Goal: Task Accomplishment & Management: Manage account settings

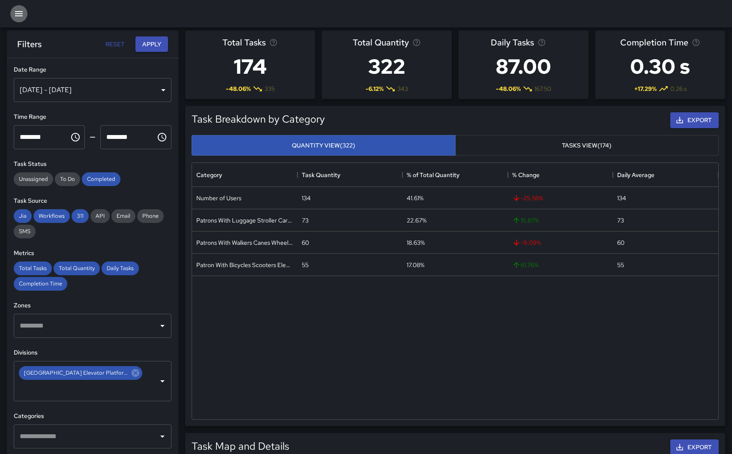
click at [18, 10] on icon "button" at bounding box center [19, 14] width 10 height 10
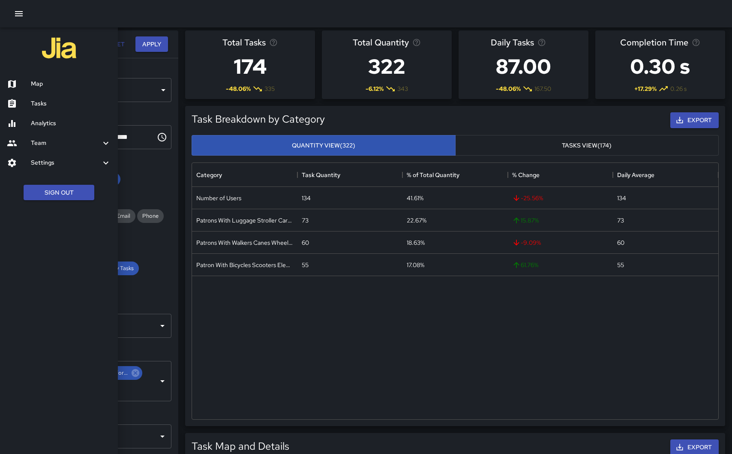
click at [50, 144] on h6 "Team" at bounding box center [66, 142] width 70 height 9
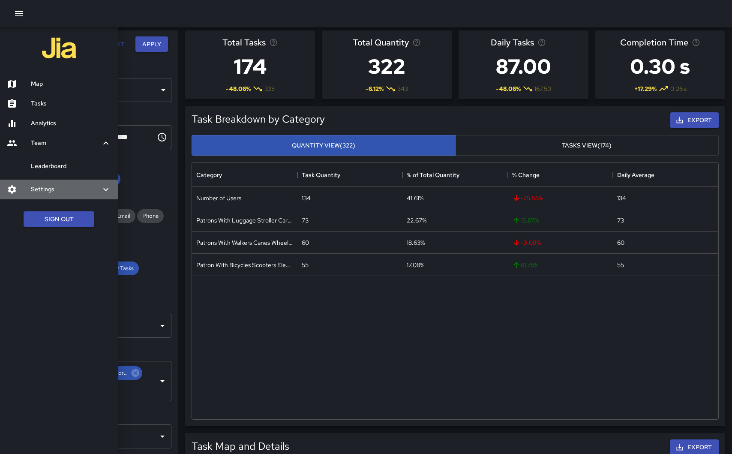
click at [55, 193] on h6 "Settings" at bounding box center [66, 189] width 70 height 9
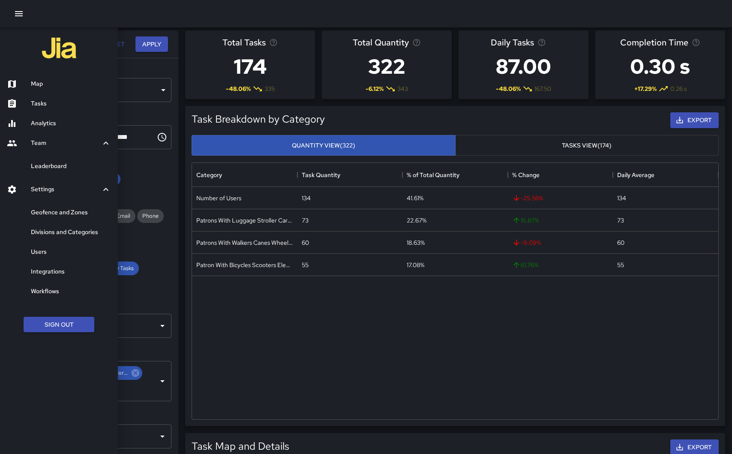
click at [57, 249] on h6 "Users" at bounding box center [71, 251] width 80 height 9
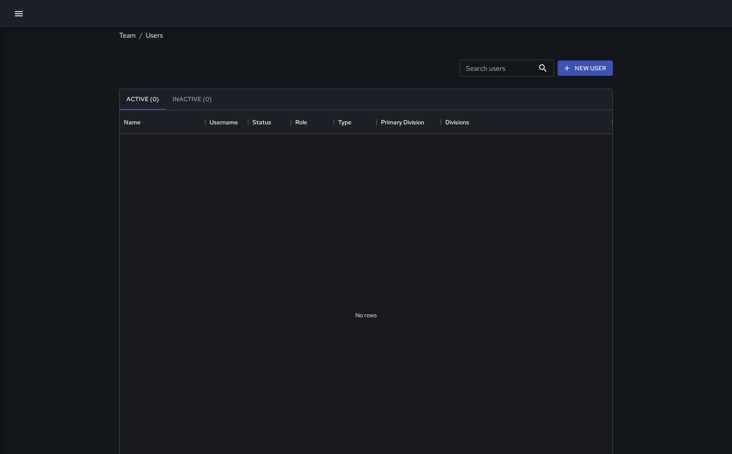
scroll to position [0, 0]
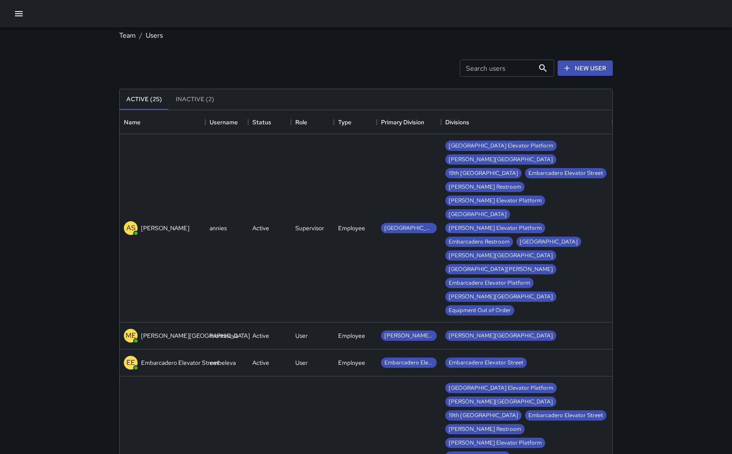
click at [487, 65] on div "Search users Search users" at bounding box center [507, 68] width 94 height 17
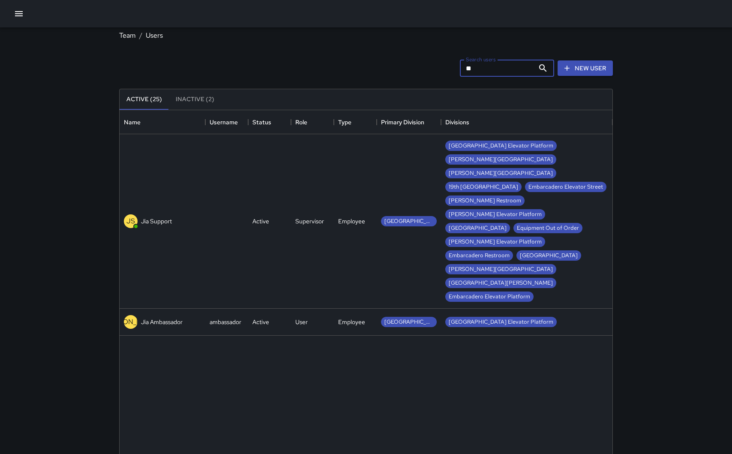
type input "**"
click at [218, 202] on div at bounding box center [226, 221] width 43 height 175
